Goal: Task Accomplishment & Management: Complete application form

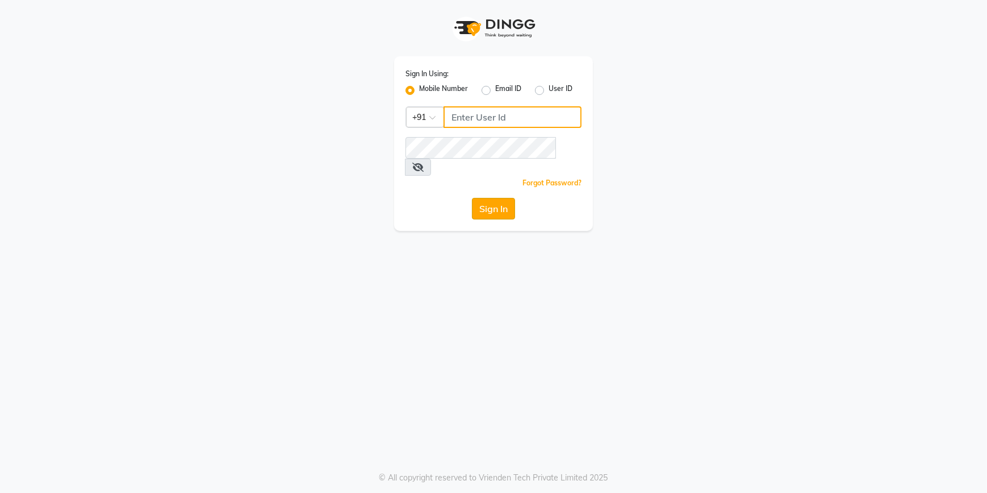
type input "9815075777"
click at [499, 198] on button "Sign In" at bounding box center [493, 209] width 43 height 22
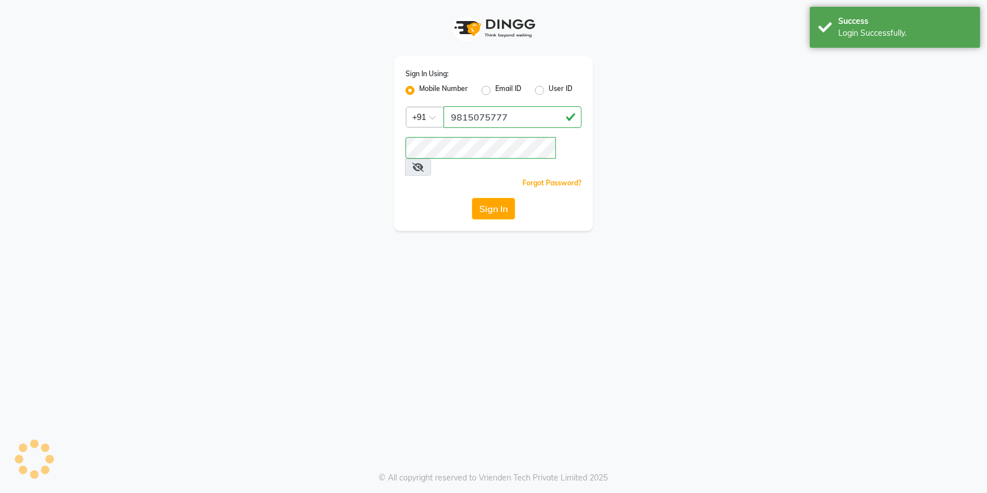
select select "7134"
select select "service"
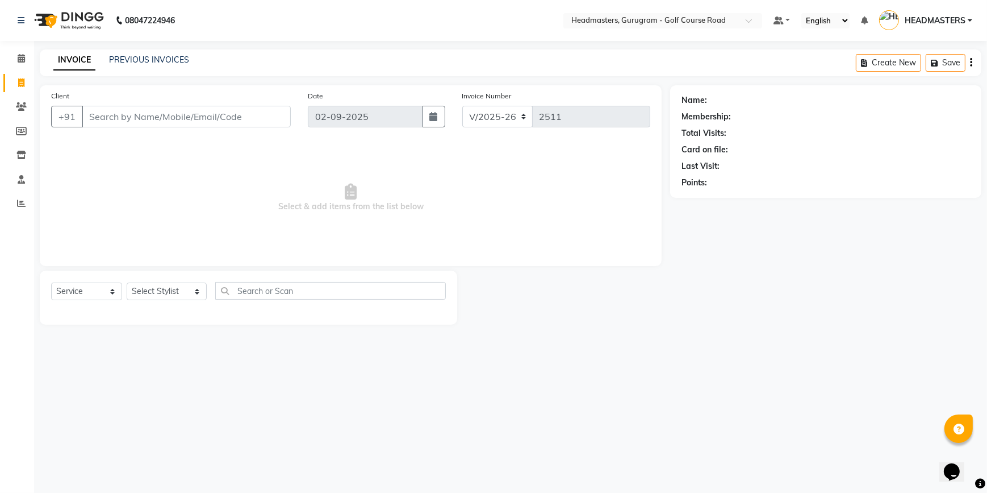
click at [114, 123] on input "Client" at bounding box center [186, 117] width 209 height 22
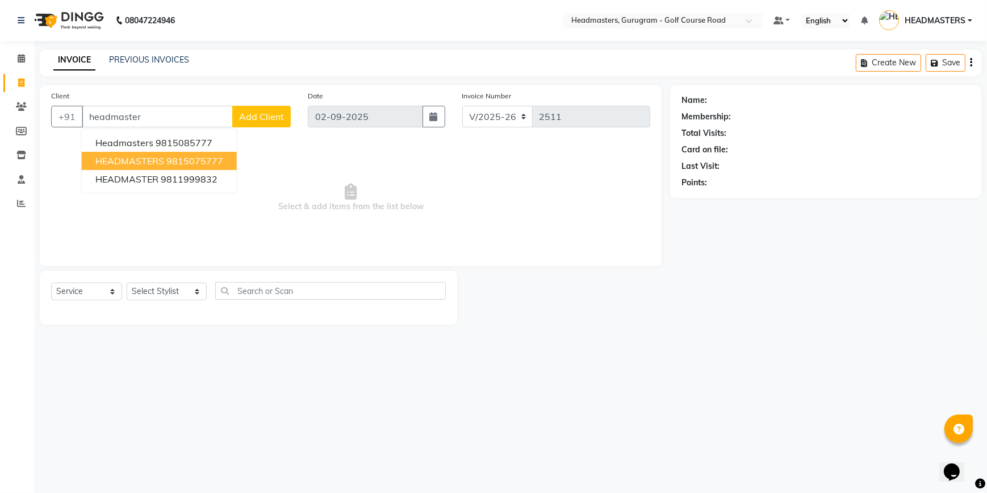
click at [141, 153] on button "HEADMASTERS 9815075777" at bounding box center [159, 161] width 155 height 18
type input "9815075777"
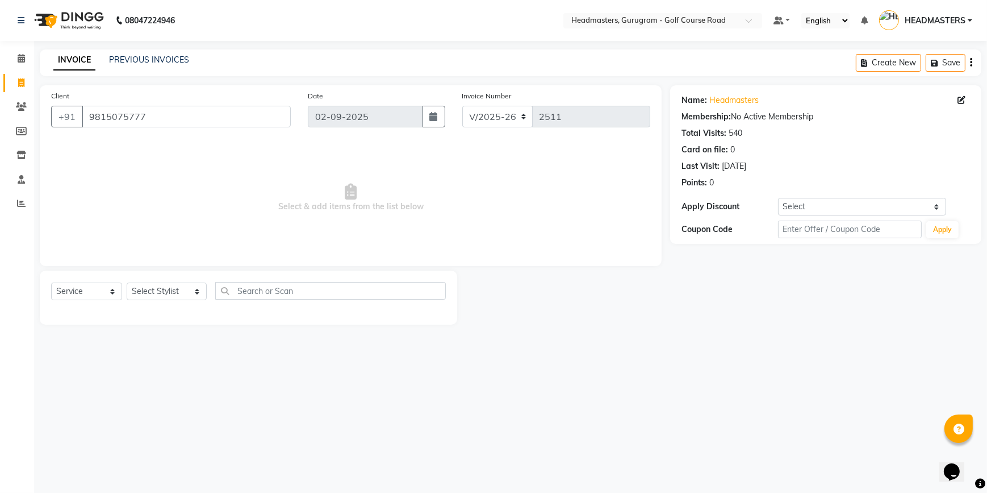
click at [164, 306] on div "Select Service Product Membership Package Voucher Prepaid Gift Card Select Styl…" at bounding box center [248, 295] width 395 height 27
click at [158, 291] on select "Select Stylist [DEMOGRAPHIC_DATA] [PERSON_NAME] HEADMASTERS [PERSON_NAME] Artis…" at bounding box center [167, 291] width 80 height 18
select select "85240"
click at [127, 282] on select "Select Stylist [DEMOGRAPHIC_DATA] [PERSON_NAME] HEADMASTERS [PERSON_NAME] Artis…" at bounding box center [167, 291] width 80 height 18
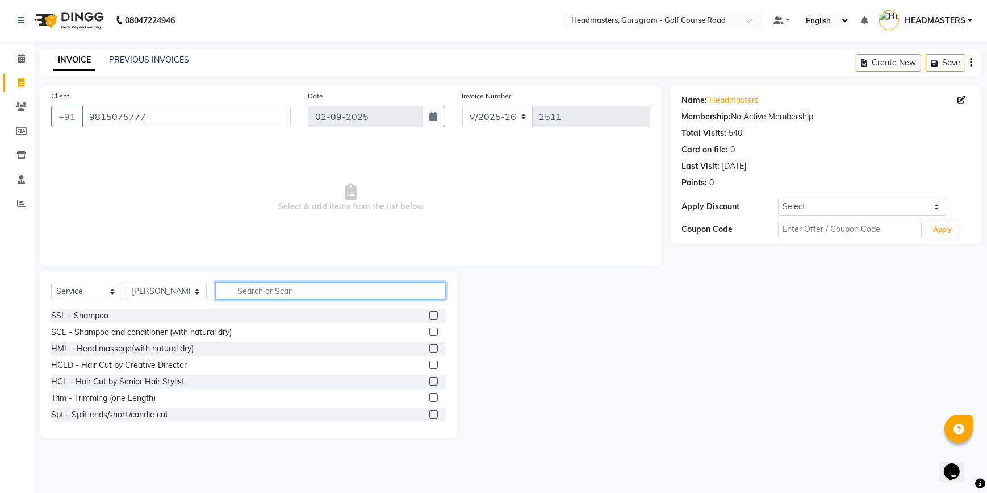
click at [266, 290] on input "text" at bounding box center [330, 291] width 231 height 18
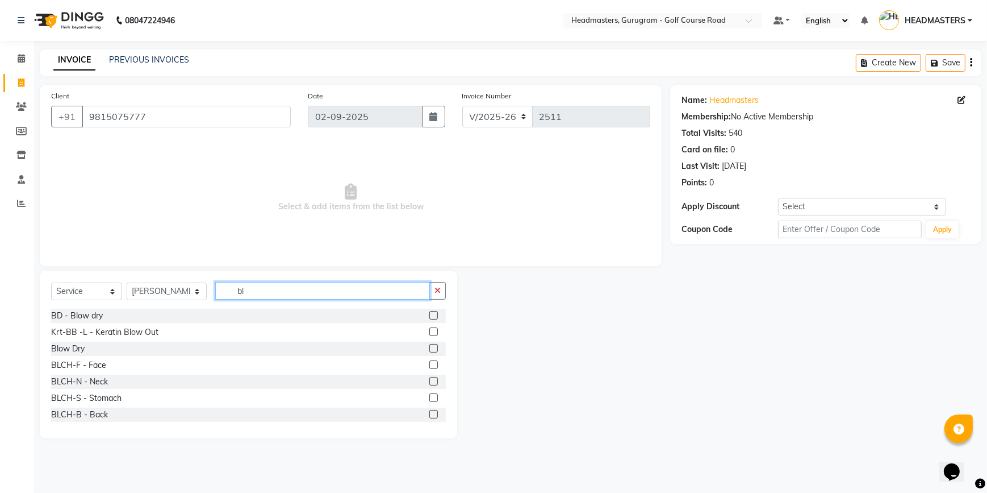
type input "bl"
click at [430, 317] on label at bounding box center [434, 315] width 9 height 9
click at [430, 317] on input "checkbox" at bounding box center [433, 315] width 7 height 7
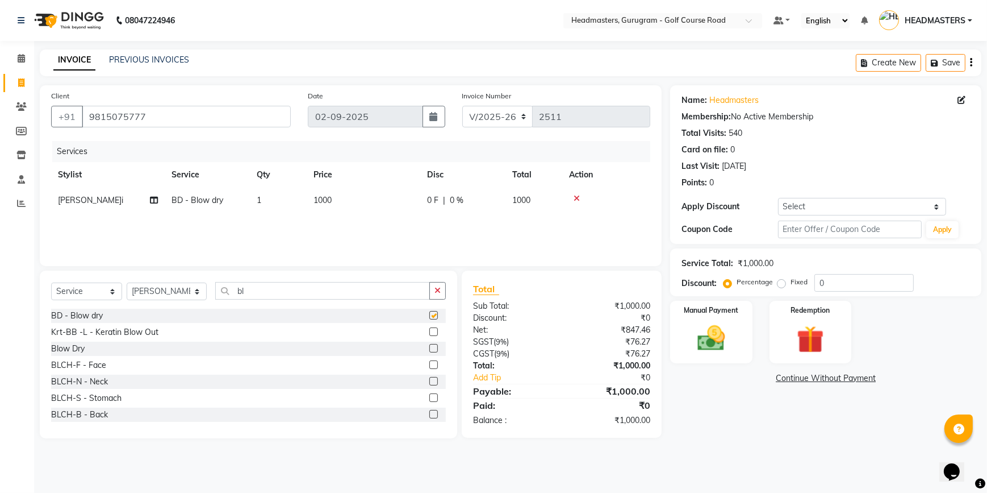
checkbox input "false"
click at [728, 331] on img at bounding box center [712, 338] width 46 height 33
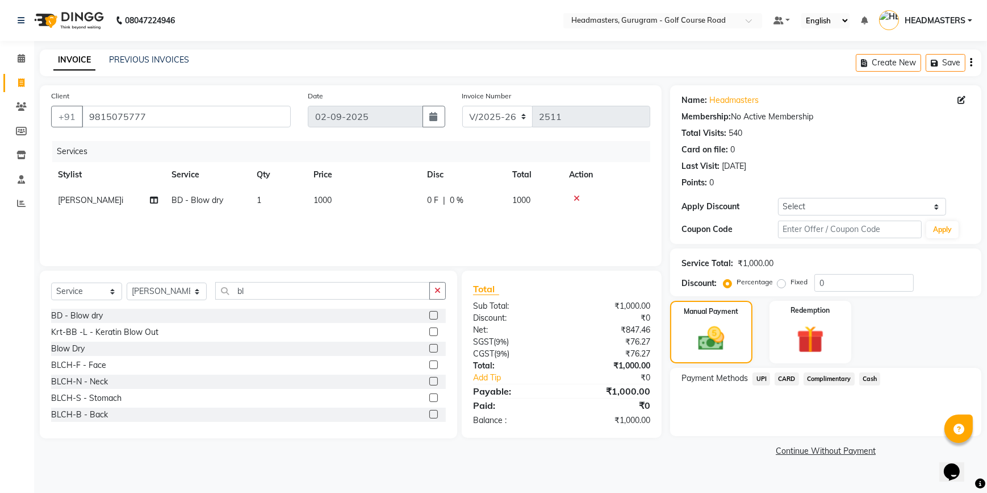
click at [767, 381] on span "UPI" at bounding box center [762, 378] width 18 height 13
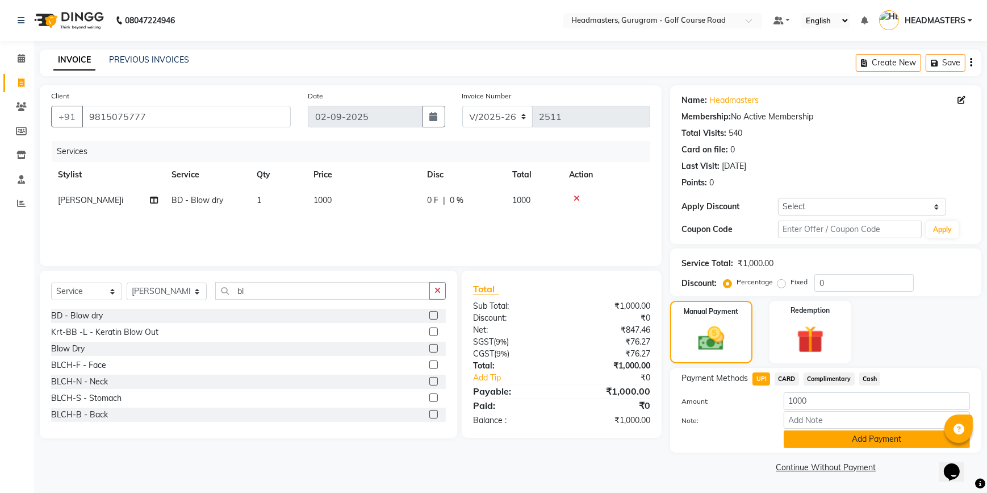
click at [801, 435] on button "Add Payment" at bounding box center [877, 439] width 186 height 18
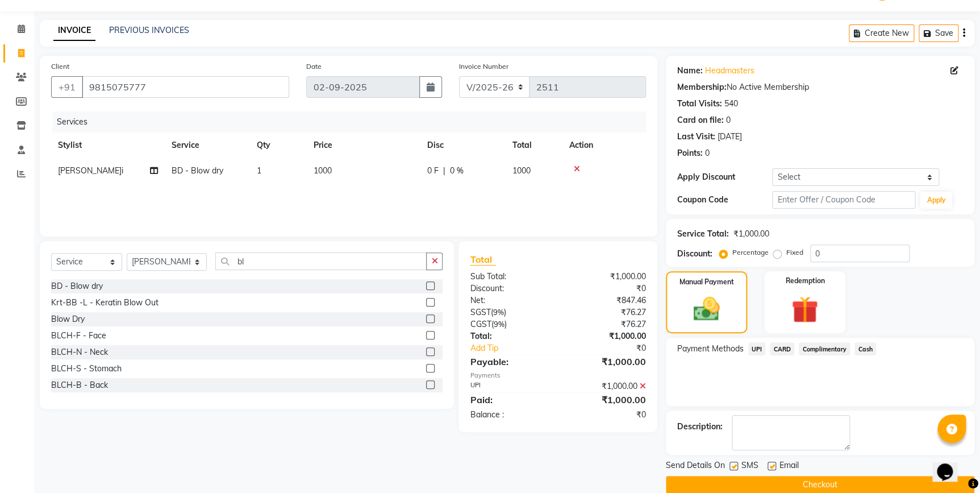
scroll to position [46, 0]
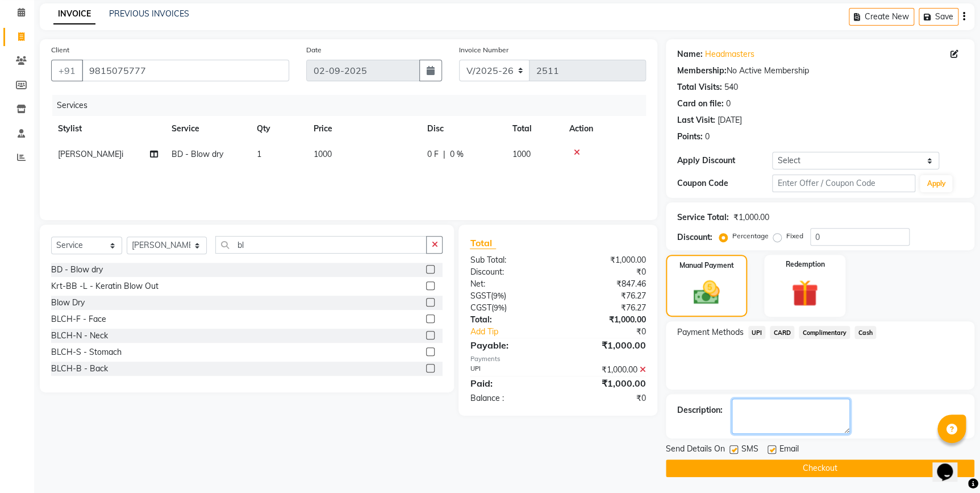
click at [761, 417] on textarea at bounding box center [791, 415] width 118 height 35
type textarea "9"
type textarea "0[DATE]"
click at [739, 459] on button "Checkout" at bounding box center [820, 468] width 309 height 18
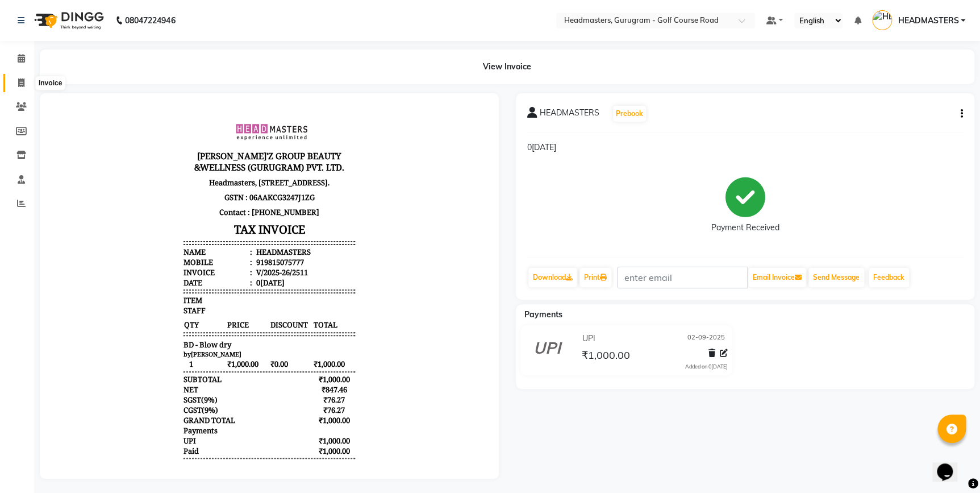
click at [18, 79] on icon at bounding box center [21, 82] width 6 height 9
select select "service"
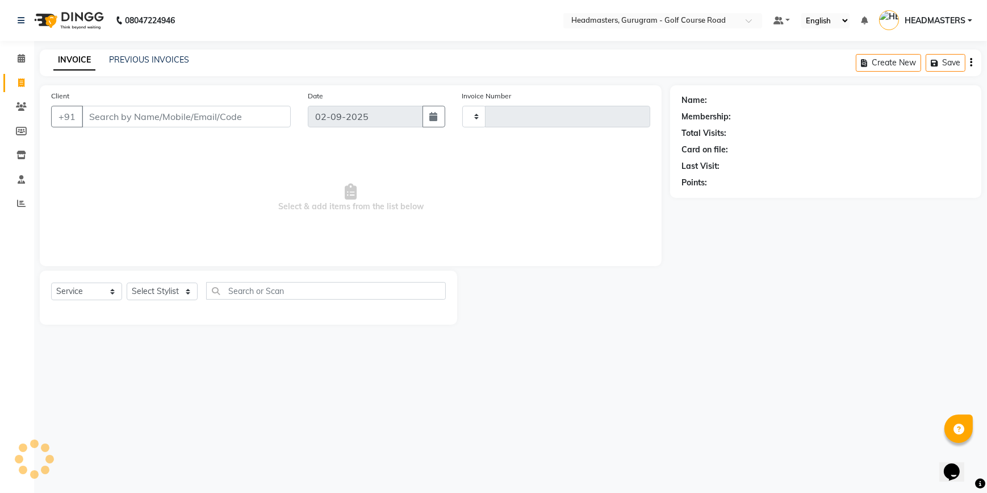
type input "2512"
select select "7134"
click at [174, 119] on input "Client" at bounding box center [186, 117] width 209 height 22
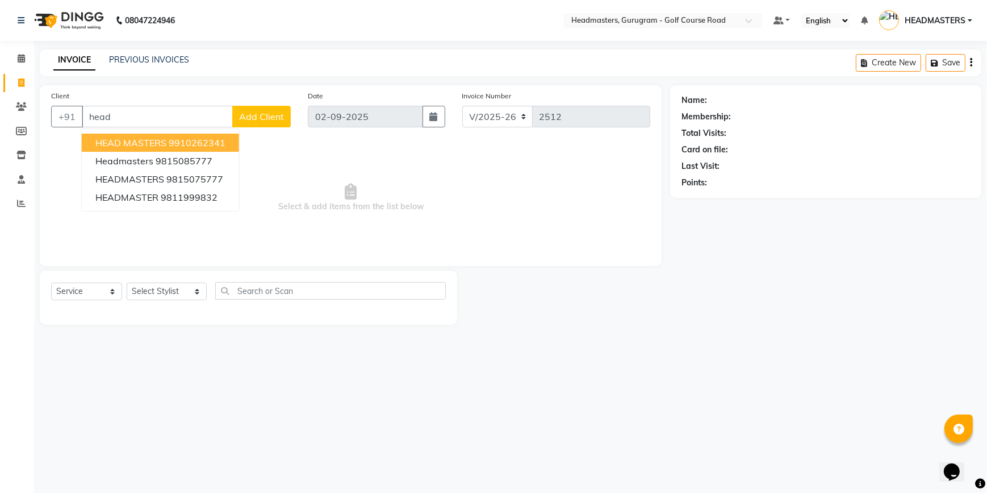
click at [115, 111] on input "head" at bounding box center [157, 117] width 151 height 22
type input "h"
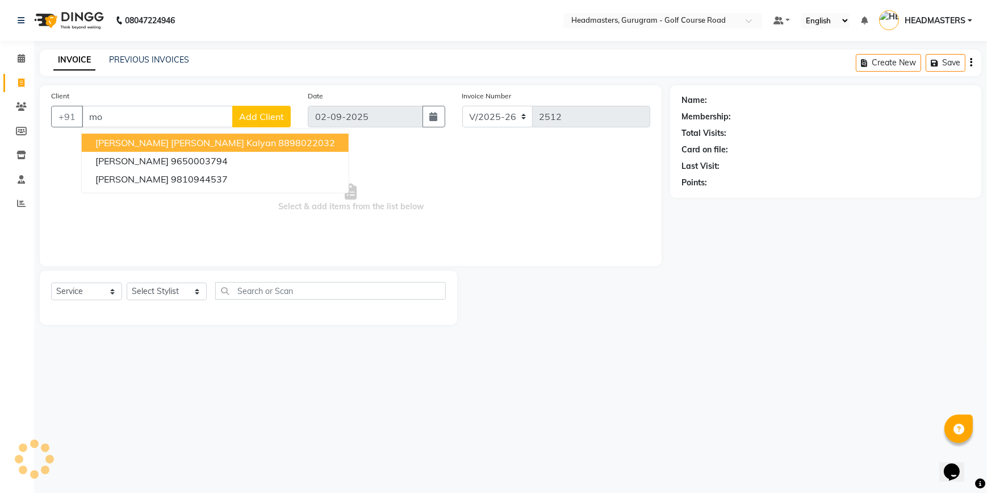
type input "m"
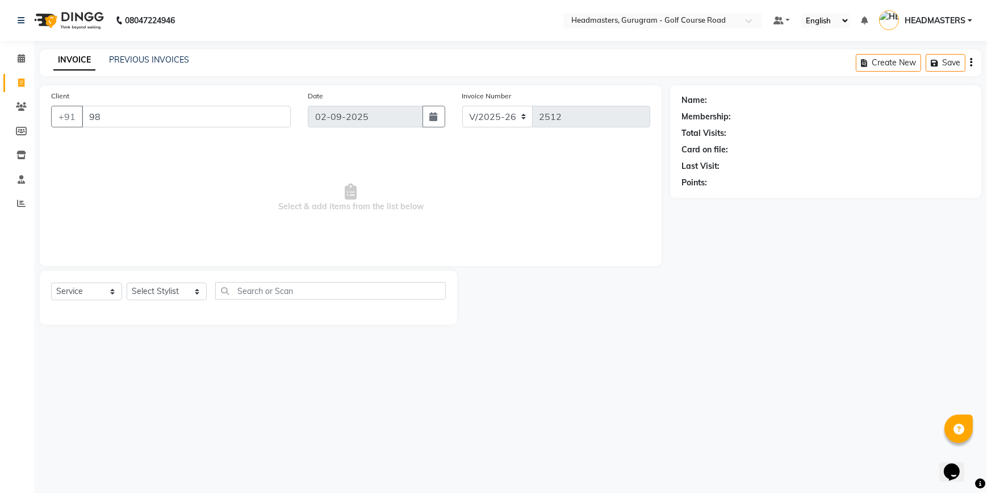
type input "9"
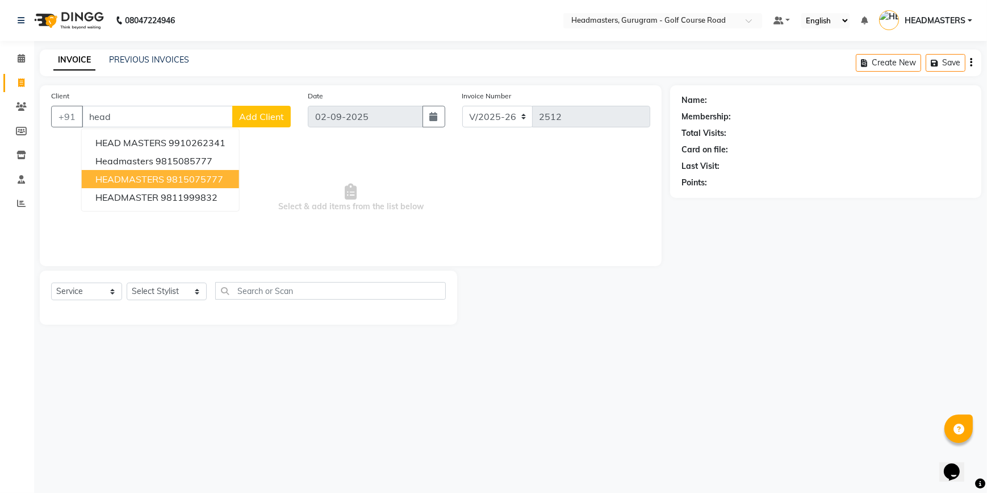
click at [114, 178] on span "HEADMASTERS" at bounding box center [129, 178] width 69 height 11
type input "9815075777"
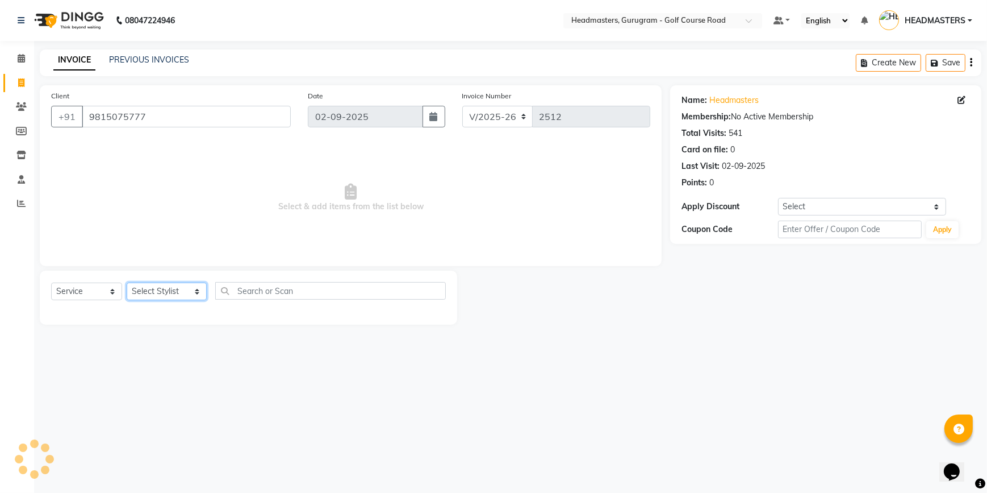
click at [139, 293] on select "Select Stylist [DEMOGRAPHIC_DATA] [PERSON_NAME] HEADMASTERS [PERSON_NAME] Artis…" at bounding box center [167, 291] width 80 height 18
select select "85240"
click at [127, 282] on select "Select Stylist [DEMOGRAPHIC_DATA] [PERSON_NAME] HEADMASTERS [PERSON_NAME] Artis…" at bounding box center [167, 291] width 80 height 18
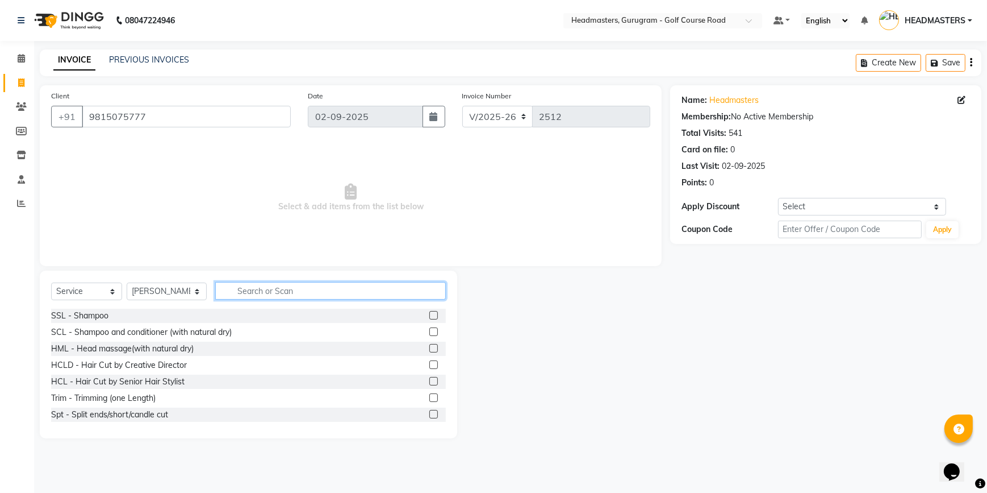
click at [240, 285] on input "text" at bounding box center [330, 291] width 231 height 18
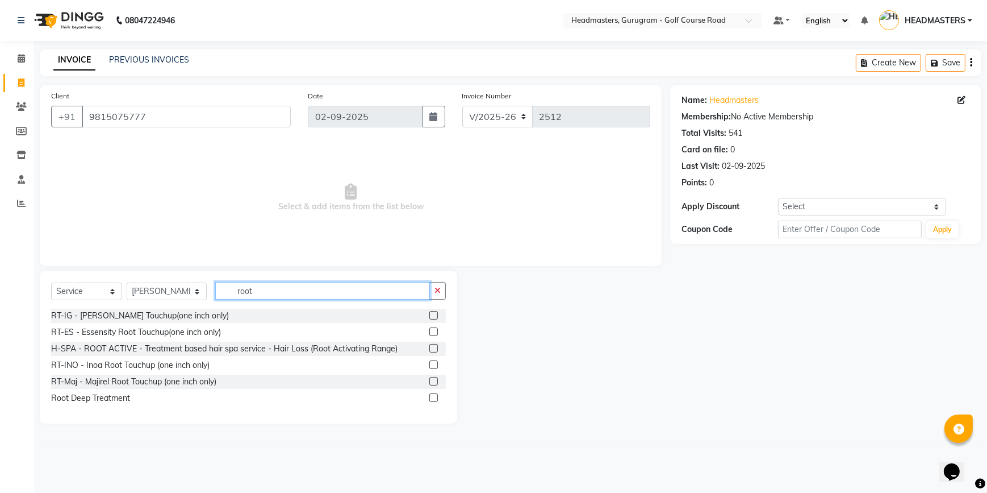
type input "root"
click at [433, 366] on label at bounding box center [434, 364] width 9 height 9
click at [433, 366] on input "checkbox" at bounding box center [433, 364] width 7 height 7
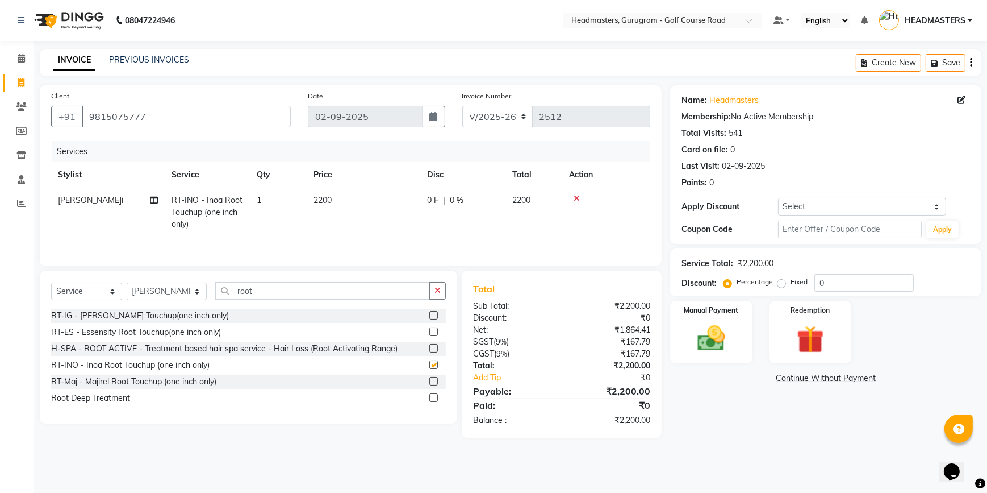
checkbox input "false"
click at [431, 199] on span "0 F" at bounding box center [432, 200] width 11 height 12
select select "85240"
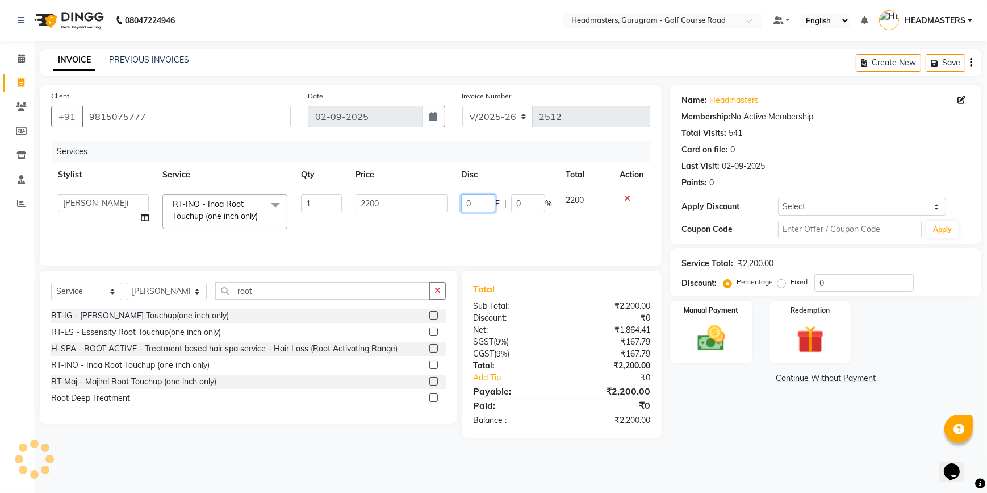
click at [464, 199] on input "0" at bounding box center [478, 203] width 34 height 18
click at [484, 199] on input "0" at bounding box center [478, 203] width 34 height 18
type input "700"
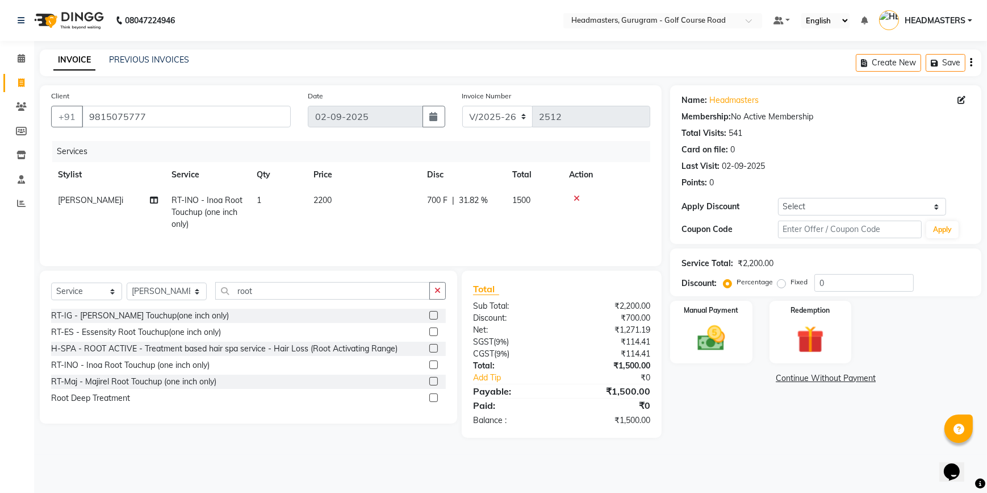
click at [418, 230] on td "2200" at bounding box center [364, 211] width 114 height 49
select select "85240"
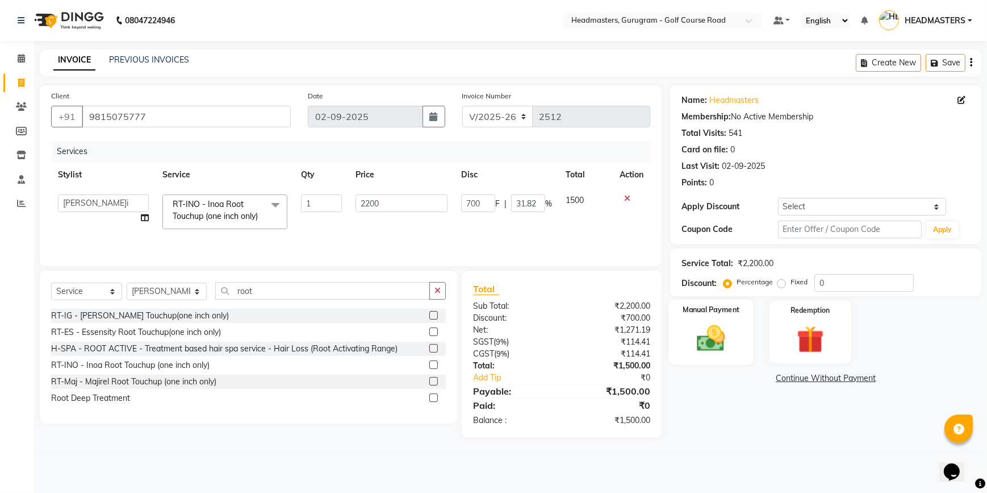
click at [715, 333] on img at bounding box center [712, 338] width 46 height 33
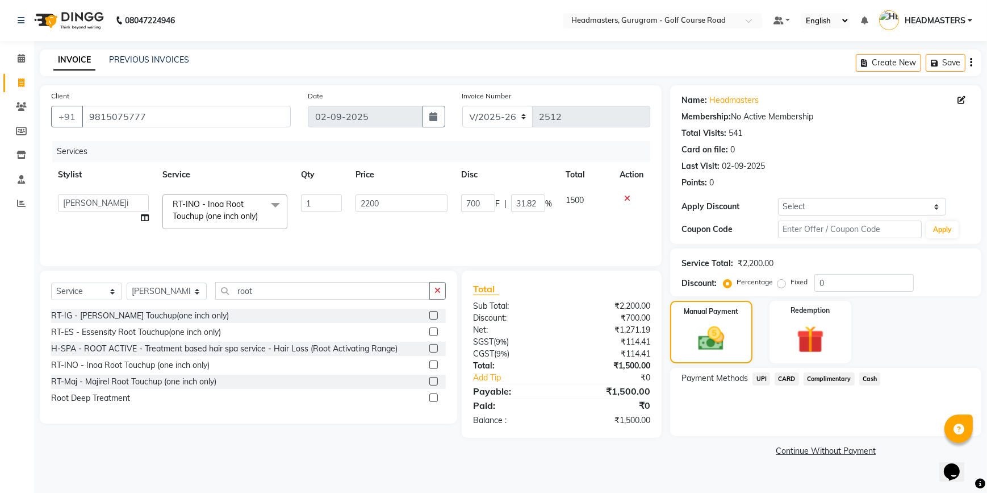
click at [760, 377] on span "UPI" at bounding box center [762, 378] width 18 height 13
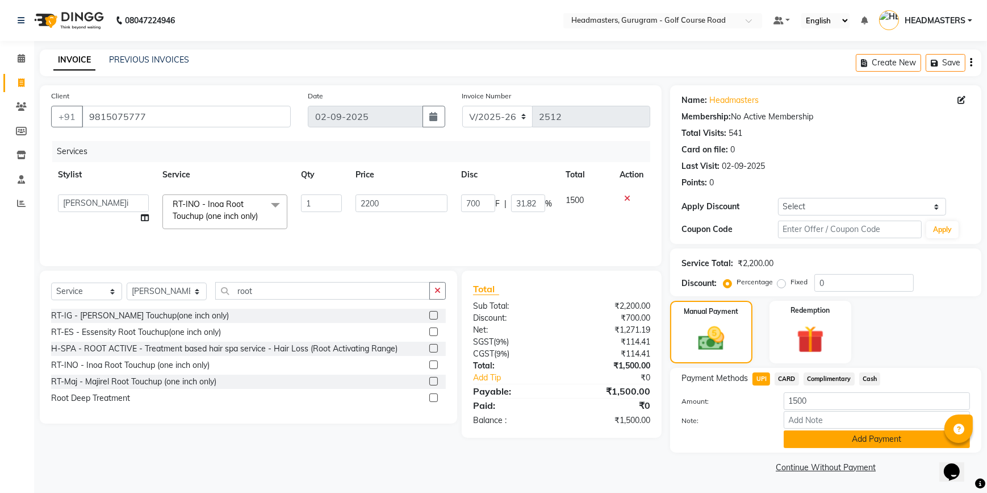
click at [798, 435] on button "Add Payment" at bounding box center [877, 439] width 186 height 18
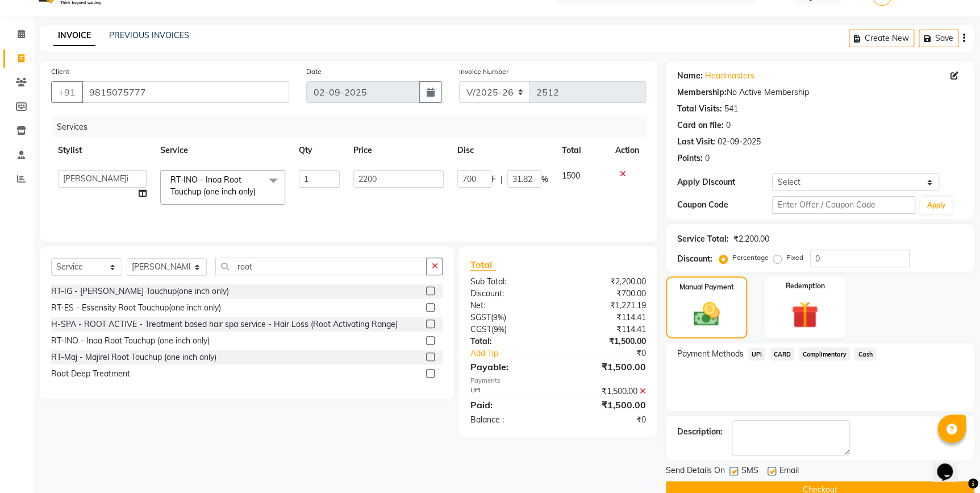
scroll to position [46, 0]
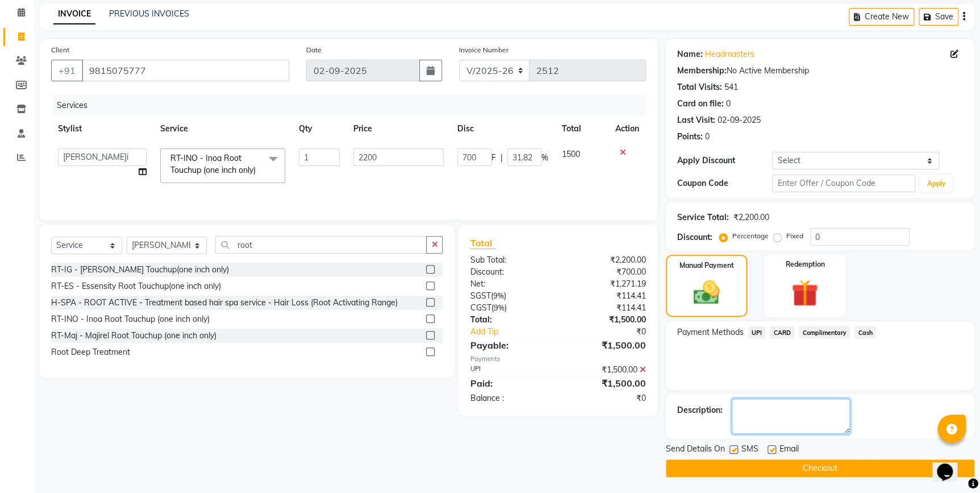
click at [775, 412] on textarea at bounding box center [791, 415] width 118 height 35
type textarea "[PERSON_NAME]"
click at [795, 466] on button "Checkout" at bounding box center [820, 468] width 309 height 18
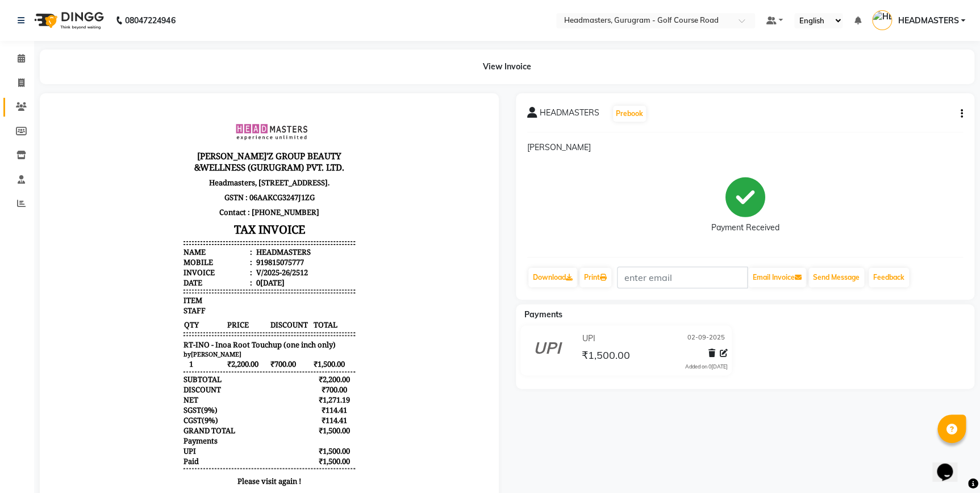
click at [9, 106] on link "Clients" at bounding box center [16, 107] width 27 height 19
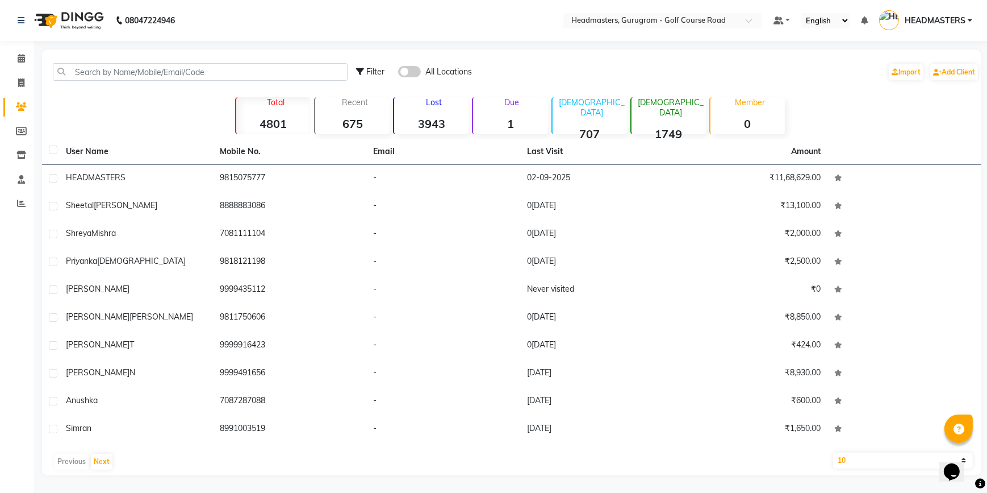
click at [2, 82] on li "Invoice" at bounding box center [17, 83] width 34 height 24
click at [5, 82] on link "Invoice" at bounding box center [16, 83] width 27 height 19
select select "service"
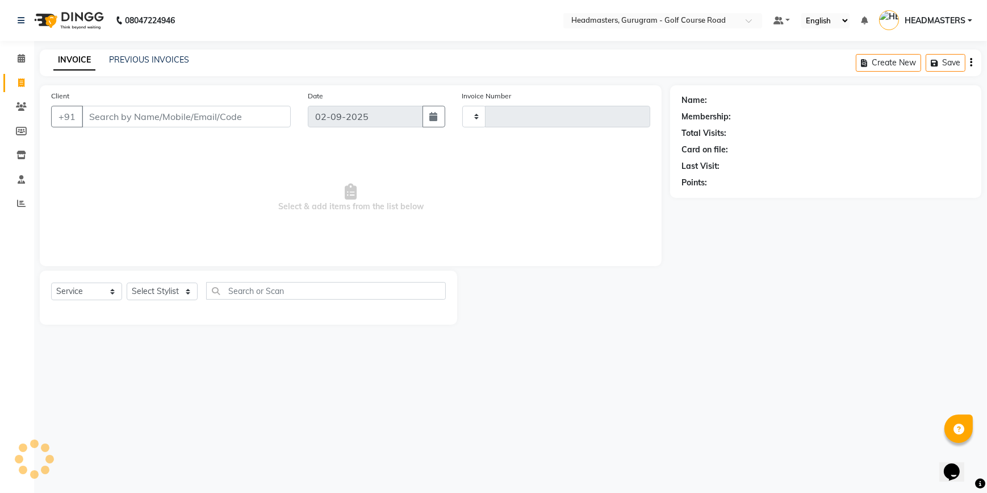
type input "2513"
select select "7134"
click at [9, 102] on link "Clients" at bounding box center [16, 107] width 27 height 19
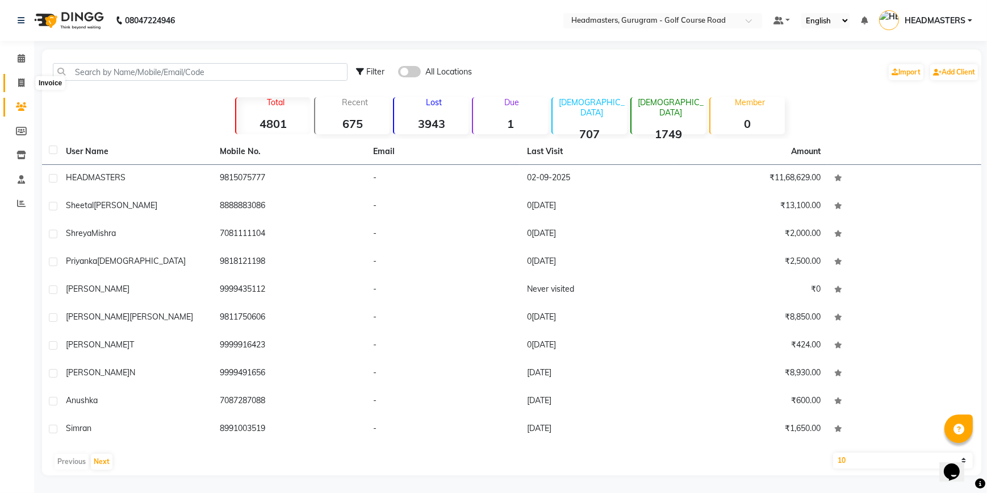
click at [21, 81] on icon at bounding box center [21, 82] width 6 height 9
select select "7134"
select select "service"
